Goal: Complete application form

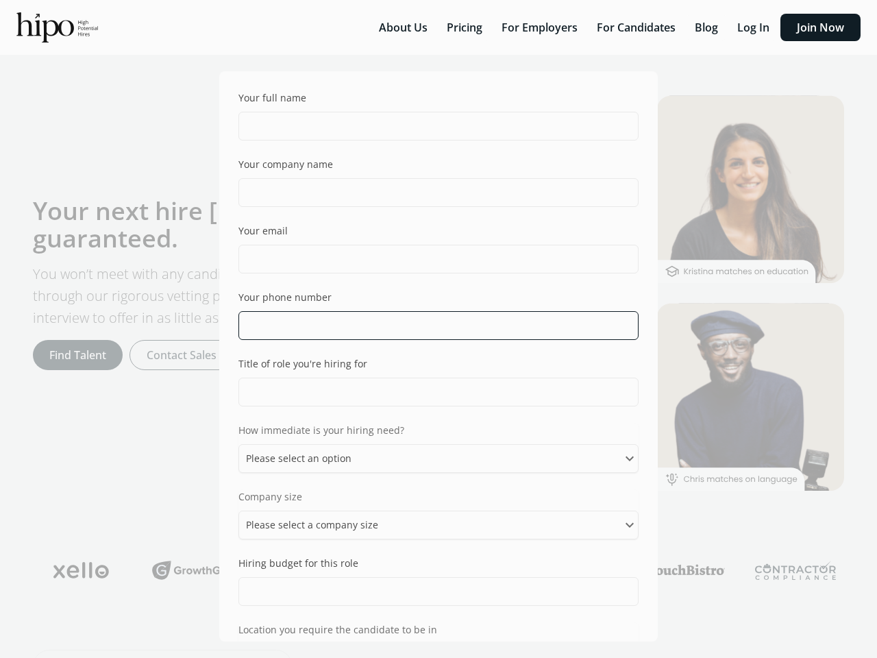
click at [439, 329] on input "tel" at bounding box center [439, 325] width 400 height 29
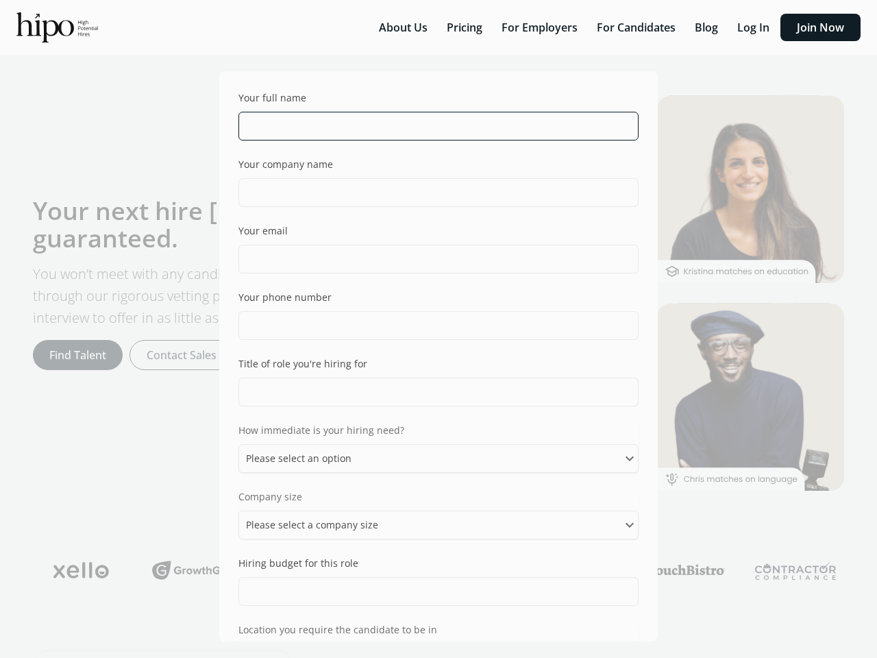
click at [433, 126] on input "text" at bounding box center [439, 126] width 400 height 29
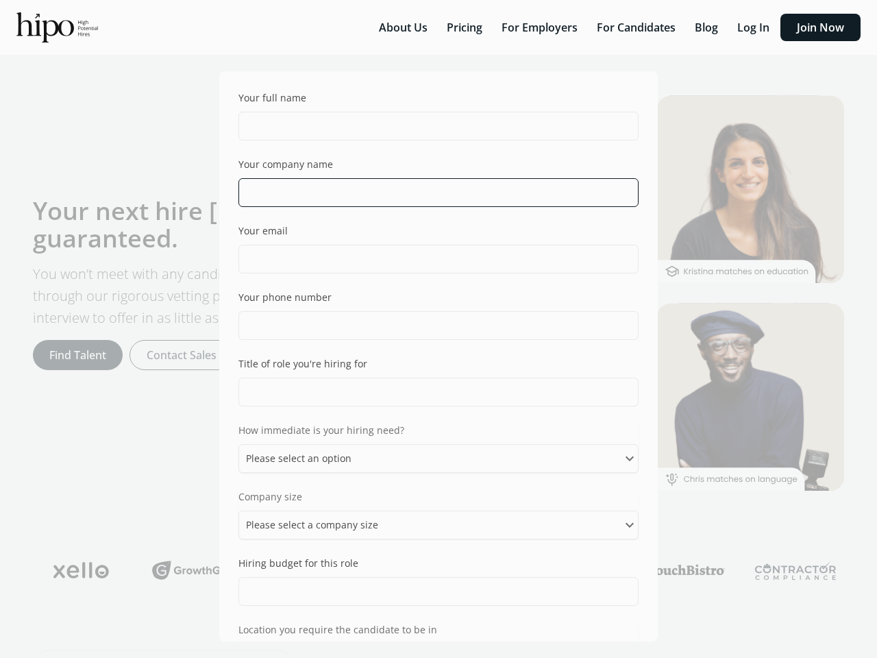
click at [433, 193] on input "text" at bounding box center [439, 192] width 400 height 29
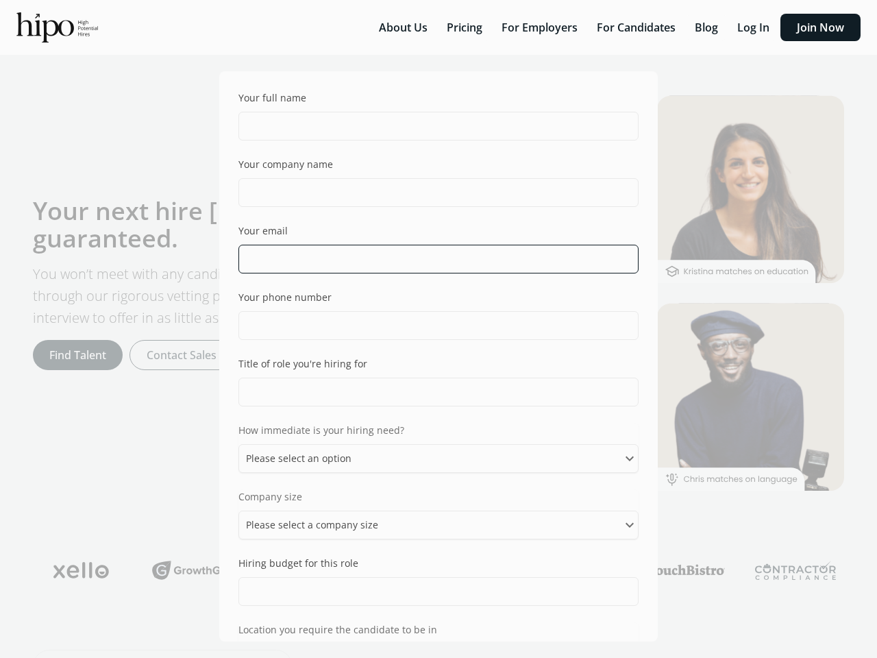
click at [433, 259] on input "email" at bounding box center [439, 259] width 400 height 29
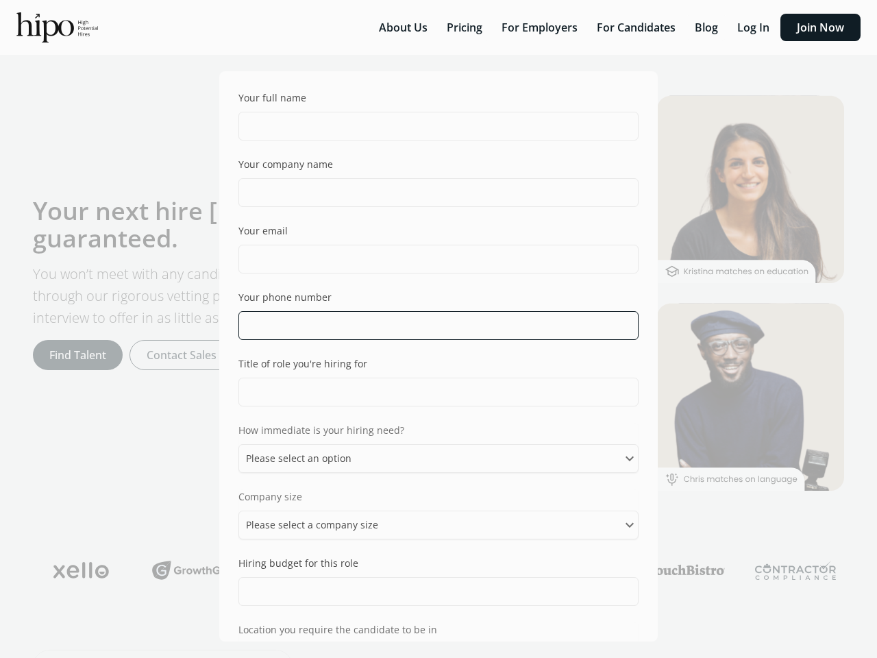
click at [433, 326] on input "tel" at bounding box center [439, 325] width 400 height 29
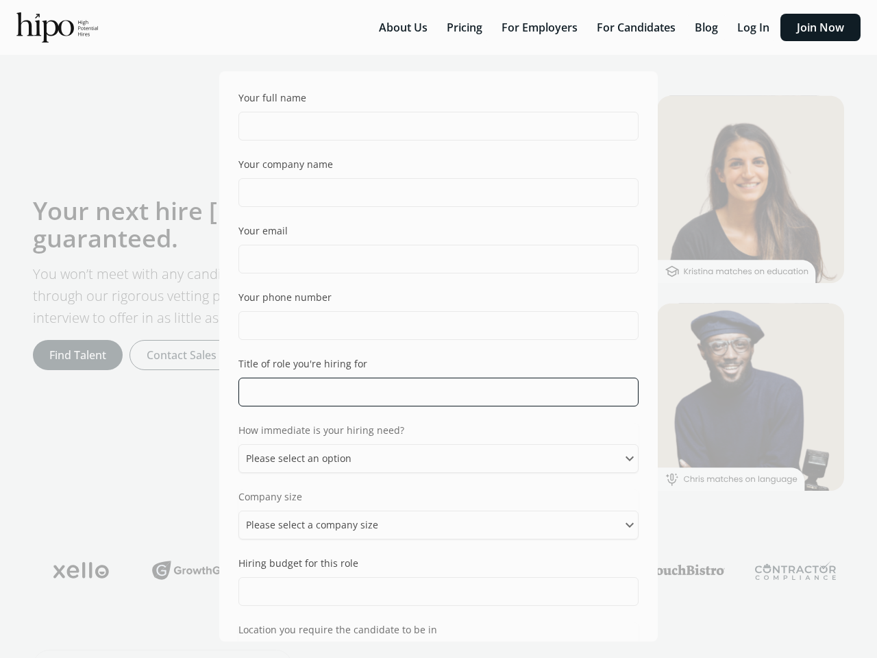
click at [433, 392] on input "text" at bounding box center [439, 392] width 400 height 29
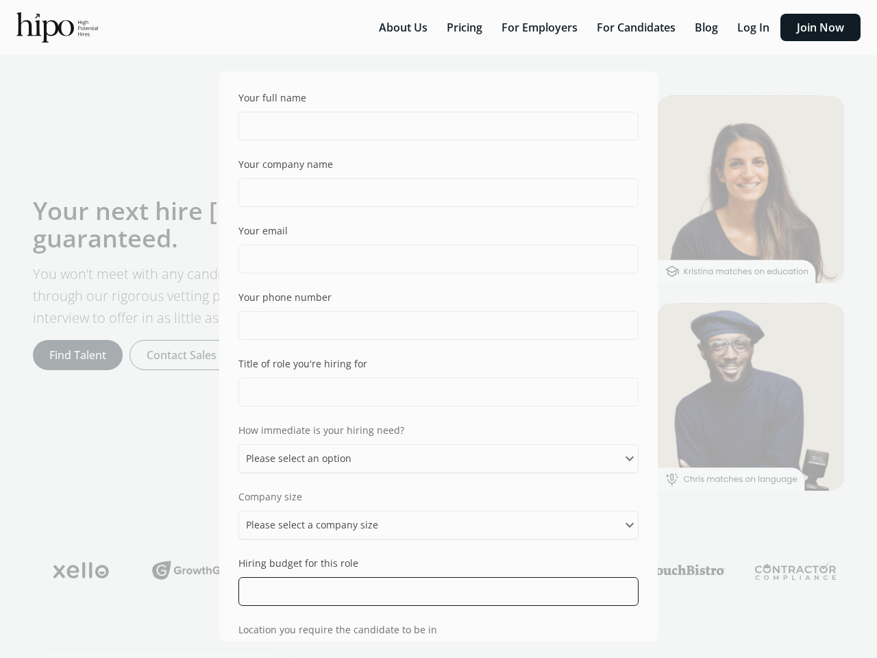
click at [433, 592] on input "text" at bounding box center [439, 591] width 400 height 29
